Goal: Task Accomplishment & Management: Use online tool/utility

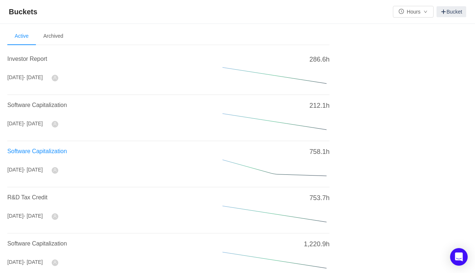
click at [56, 151] on span "Software Capitalization" at bounding box center [37, 151] width 60 height 6
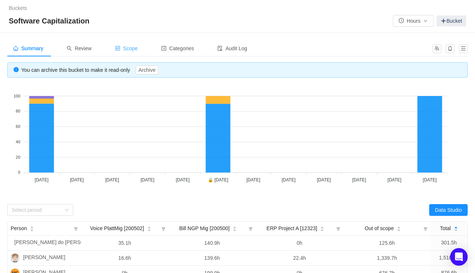
click at [128, 48] on span "Scope" at bounding box center [126, 48] width 23 height 6
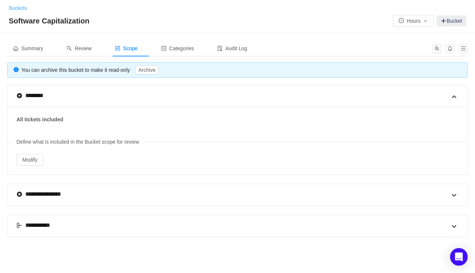
click at [17, 8] on link "Buckets" at bounding box center [18, 8] width 18 height 6
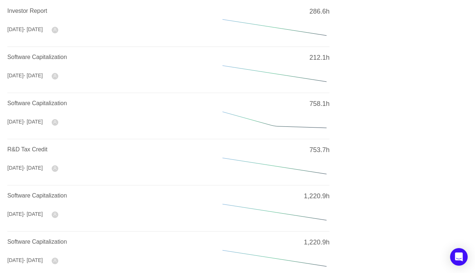
scroll to position [58, 0]
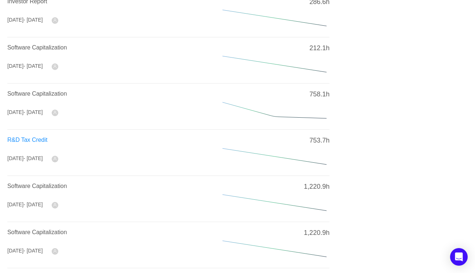
click at [36, 139] on span "R&D Tax Credit" at bounding box center [27, 140] width 40 height 6
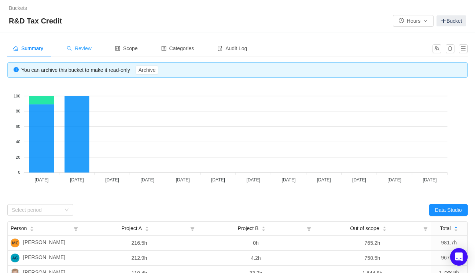
click at [87, 52] on div "Review" at bounding box center [79, 48] width 37 height 17
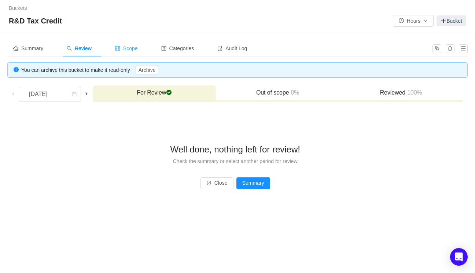
click at [131, 46] on span "Scope" at bounding box center [126, 48] width 23 height 6
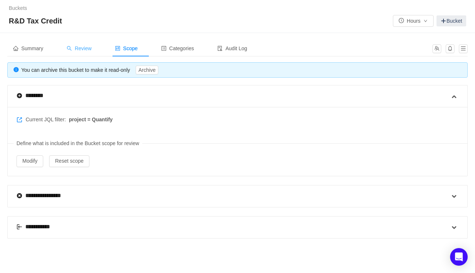
click at [87, 52] on div "Review" at bounding box center [79, 48] width 37 height 17
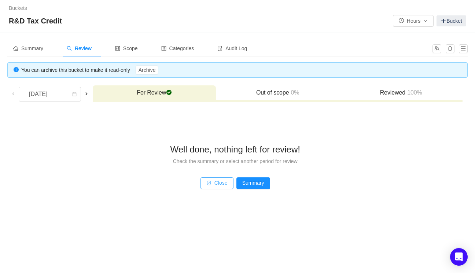
click at [220, 185] on button "Close" at bounding box center [217, 184] width 33 height 12
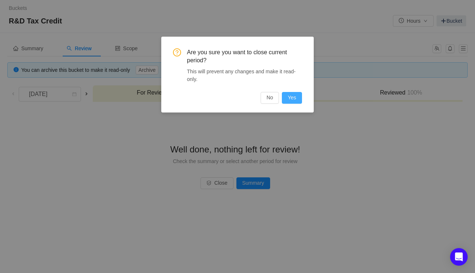
click at [297, 97] on button "Yes" at bounding box center [292, 98] width 20 height 12
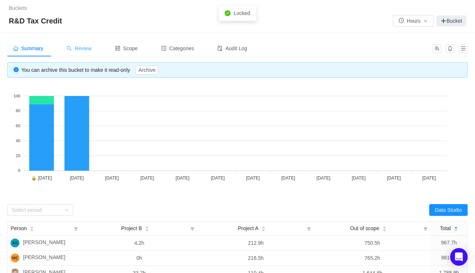
click at [84, 45] on span "Review" at bounding box center [79, 48] width 25 height 6
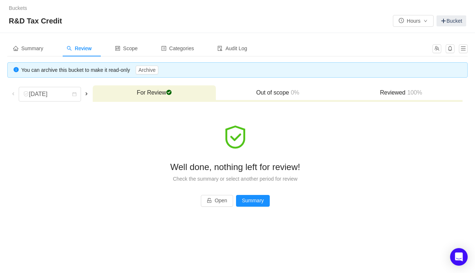
click at [88, 94] on span at bounding box center [87, 94] width 6 height 6
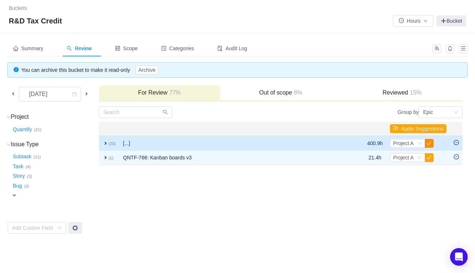
click at [427, 143] on button "button" at bounding box center [429, 143] width 9 height 9
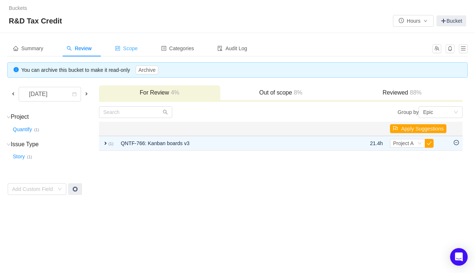
click at [132, 51] on span "Scope" at bounding box center [126, 48] width 23 height 6
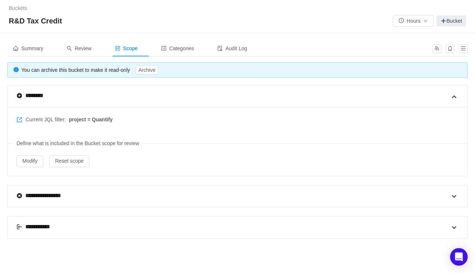
click at [73, 119] on span "project = Quantify" at bounding box center [91, 120] width 44 height 8
